Goal: Information Seeking & Learning: Learn about a topic

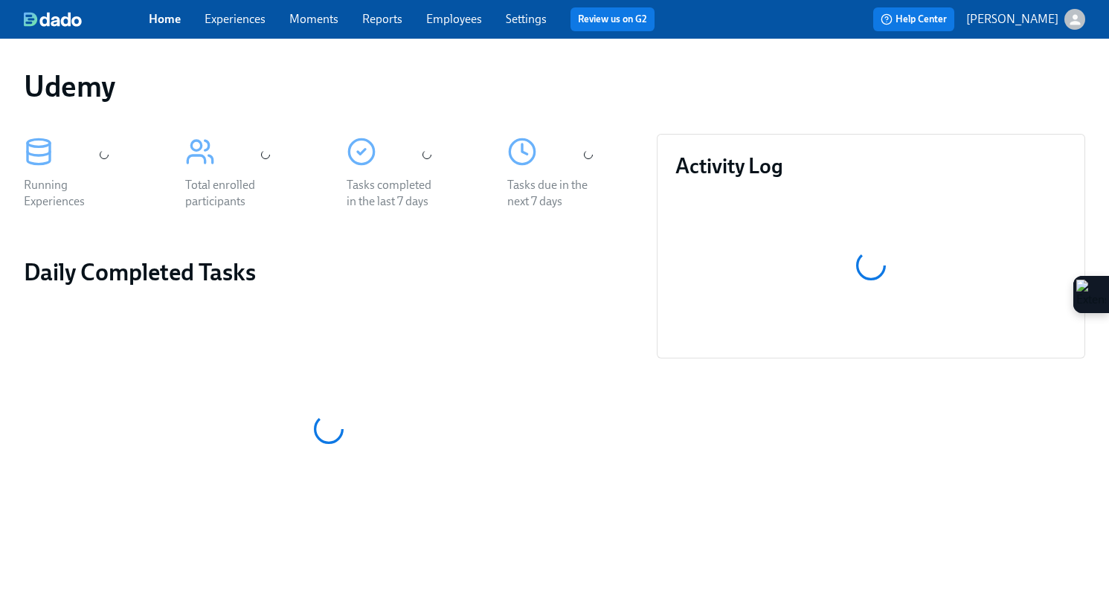
click at [225, 21] on link "Experiences" at bounding box center [235, 19] width 61 height 14
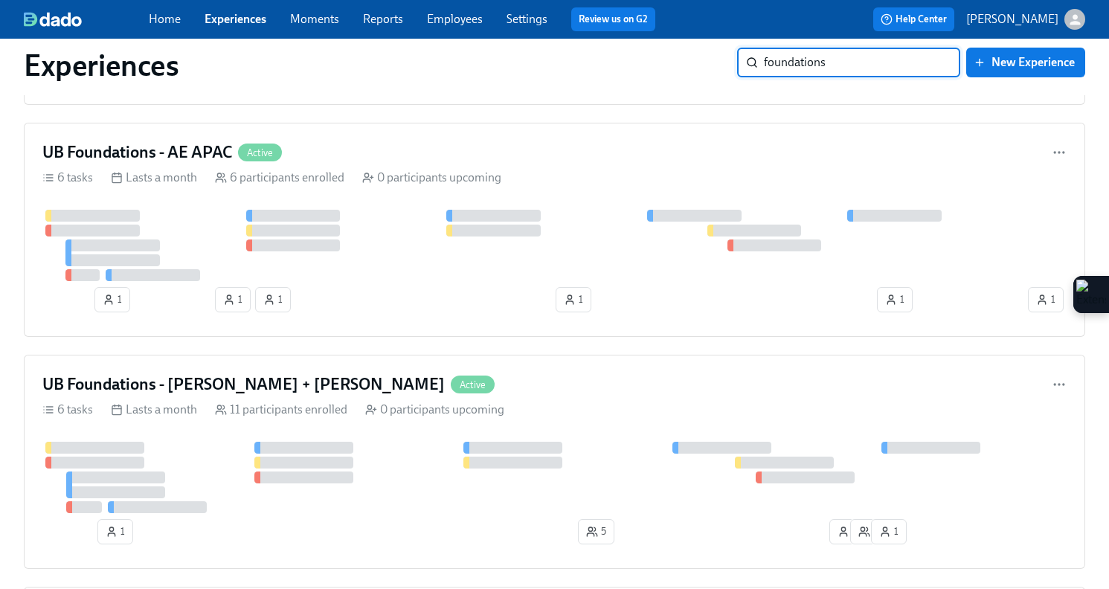
scroll to position [727, 0]
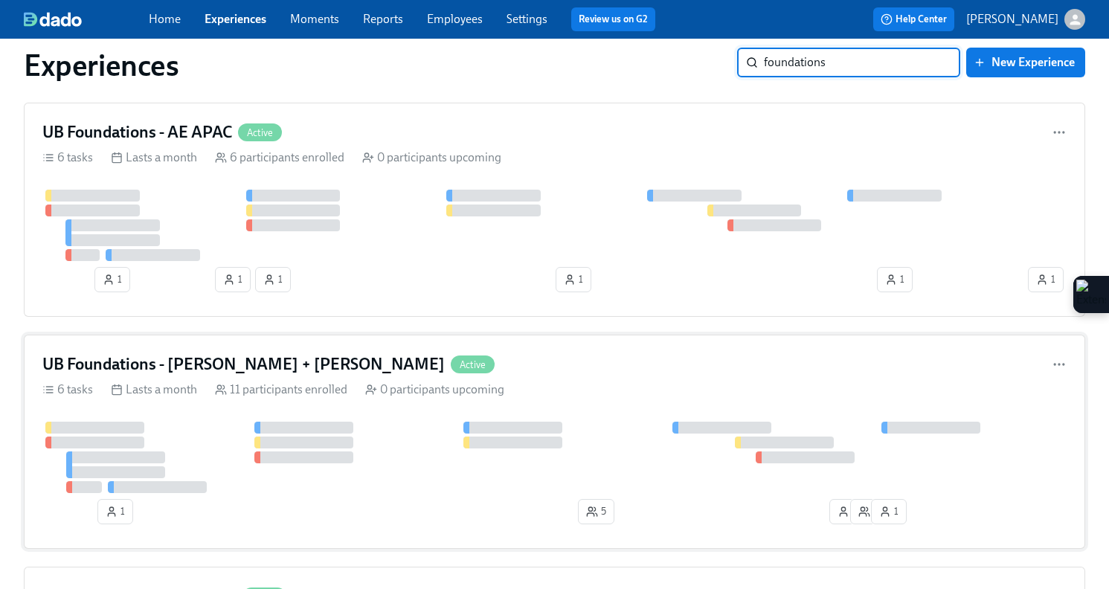
type input "foundations"
click at [402, 390] on div "0 participants upcoming" at bounding box center [434, 390] width 139 height 16
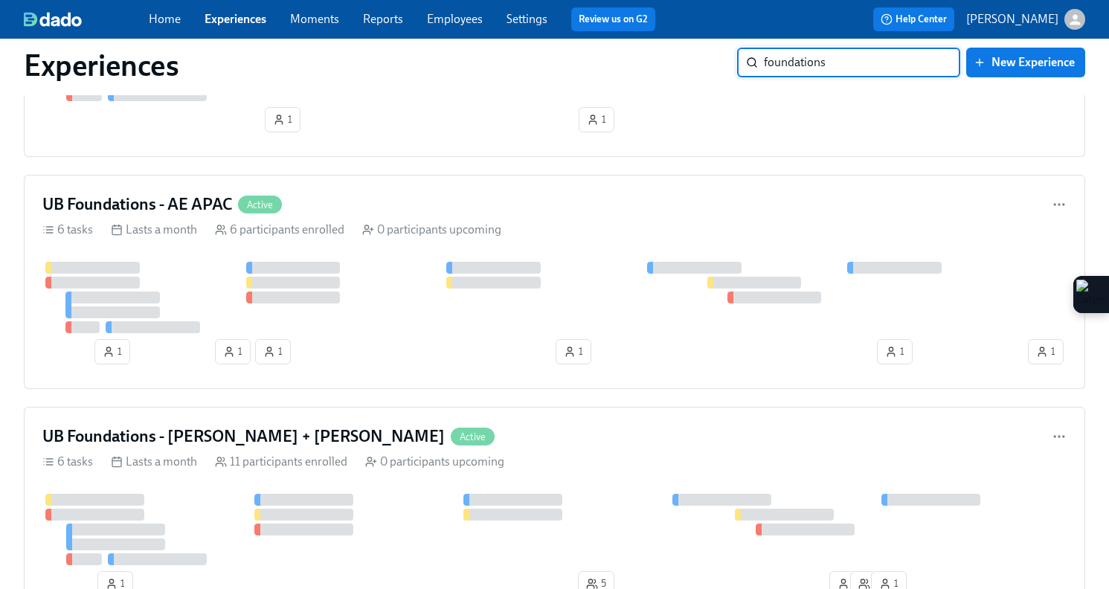
scroll to position [703, 0]
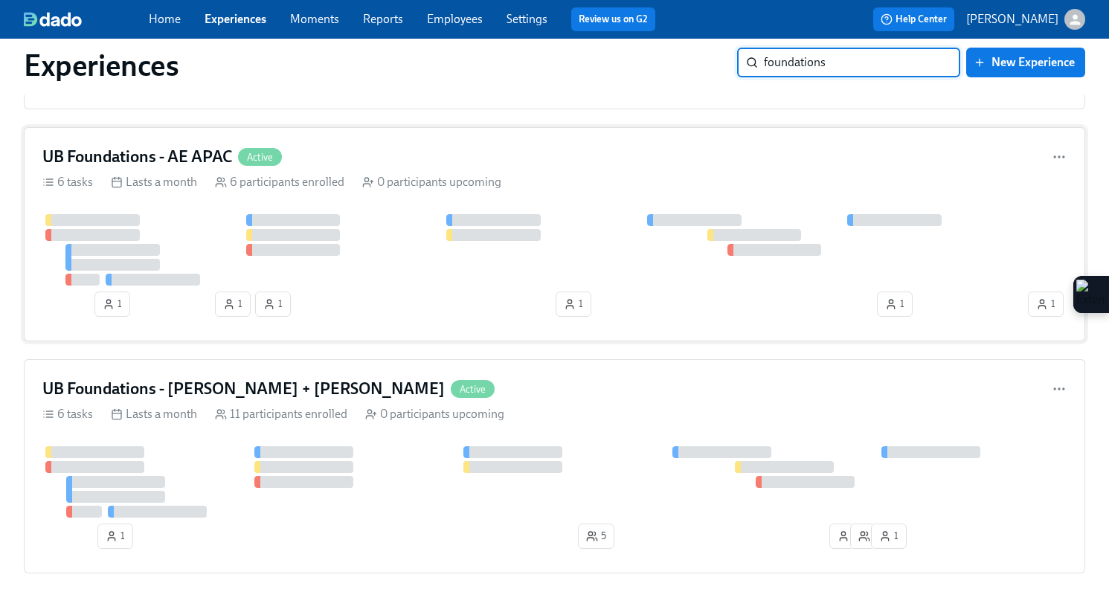
type input "foundations"
click at [547, 216] on div at bounding box center [533, 249] width 982 height 71
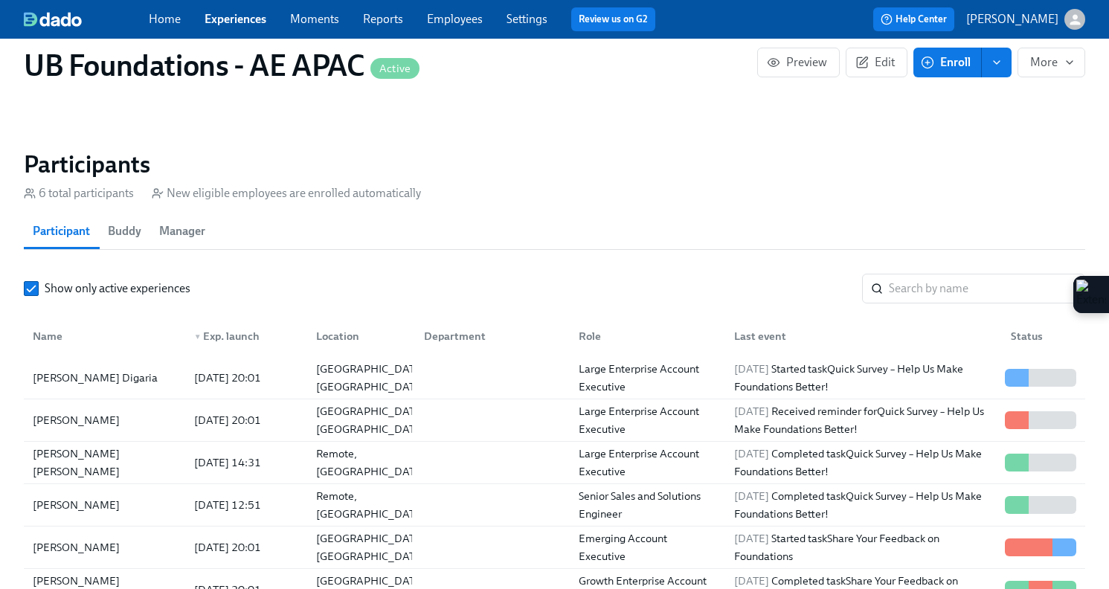
scroll to position [1161, 0]
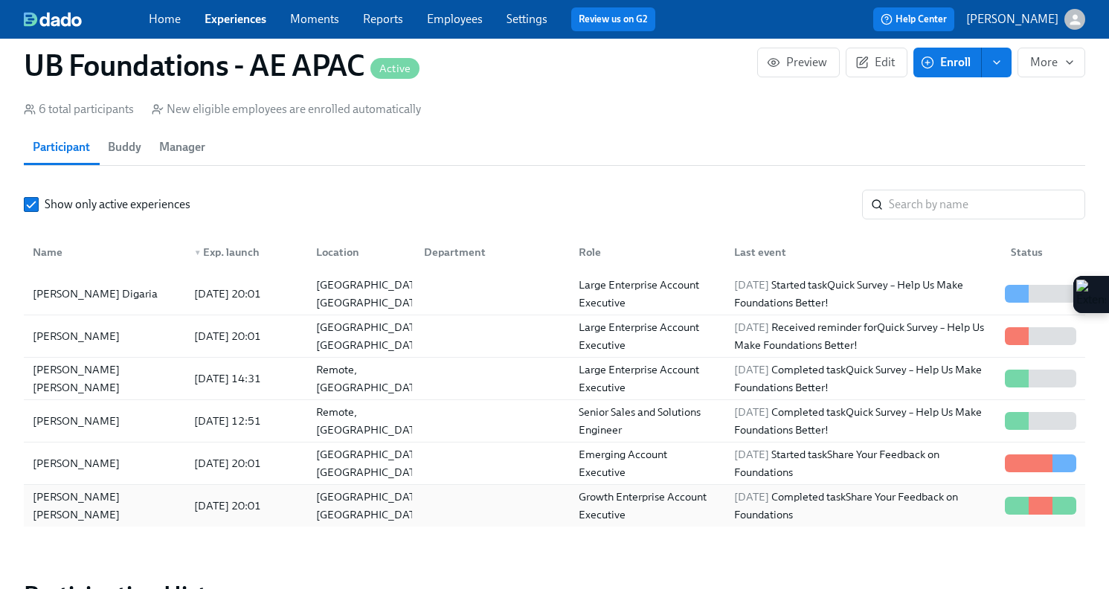
click at [120, 495] on div "[PERSON_NAME] [PERSON_NAME]" at bounding box center [104, 506] width 155 height 36
